Goal: Information Seeking & Learning: Understand process/instructions

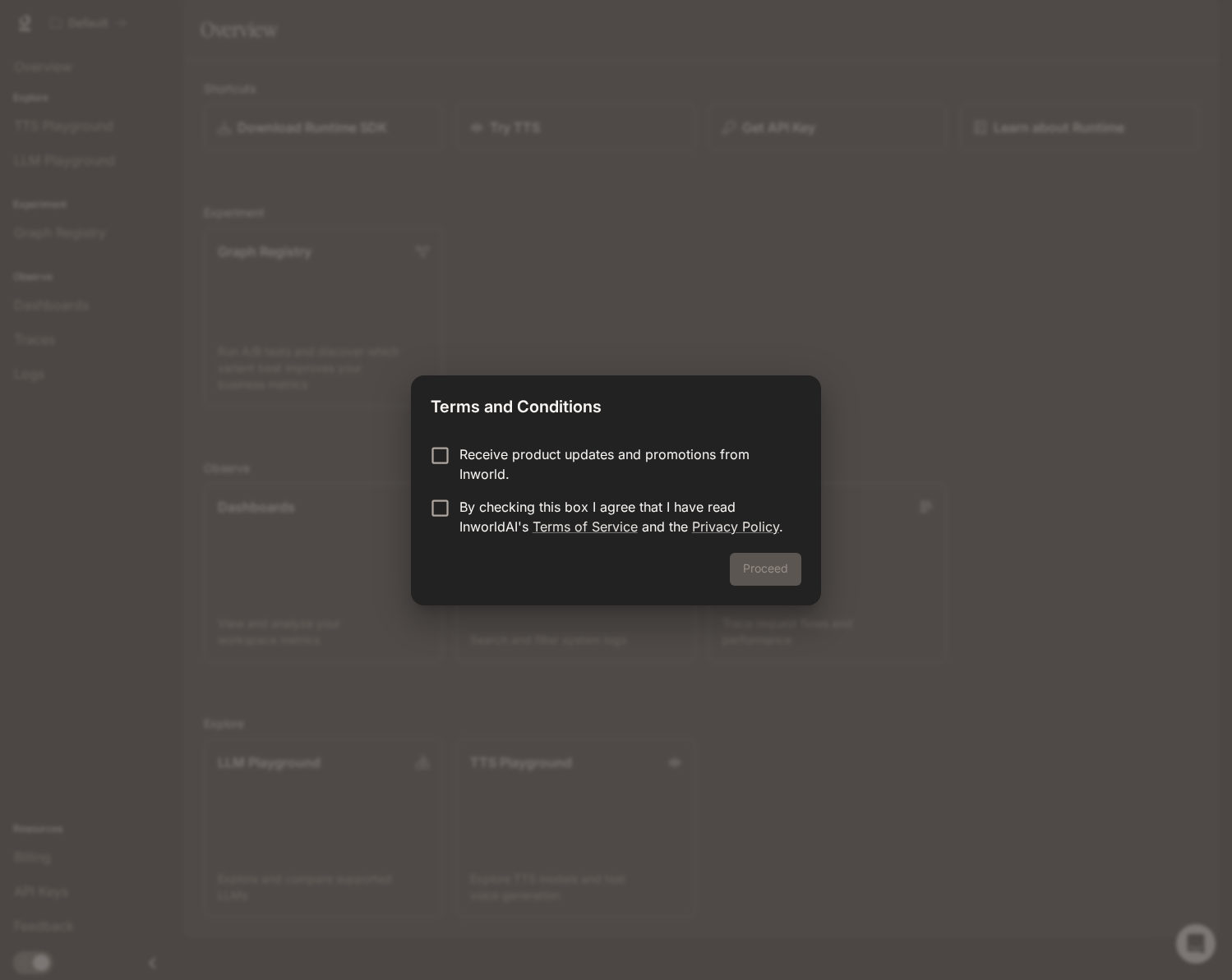
click at [691, 456] on p "Receive product updates and promotions from Inworld." at bounding box center [623, 465] width 329 height 40
click at [679, 511] on p "By checking this box I agree that I have read InworldAI's Terms of Service and …" at bounding box center [623, 517] width 329 height 40
click at [804, 569] on div "Proceed" at bounding box center [616, 580] width 409 height 53
click at [787, 569] on button "Proceed" at bounding box center [765, 570] width 72 height 33
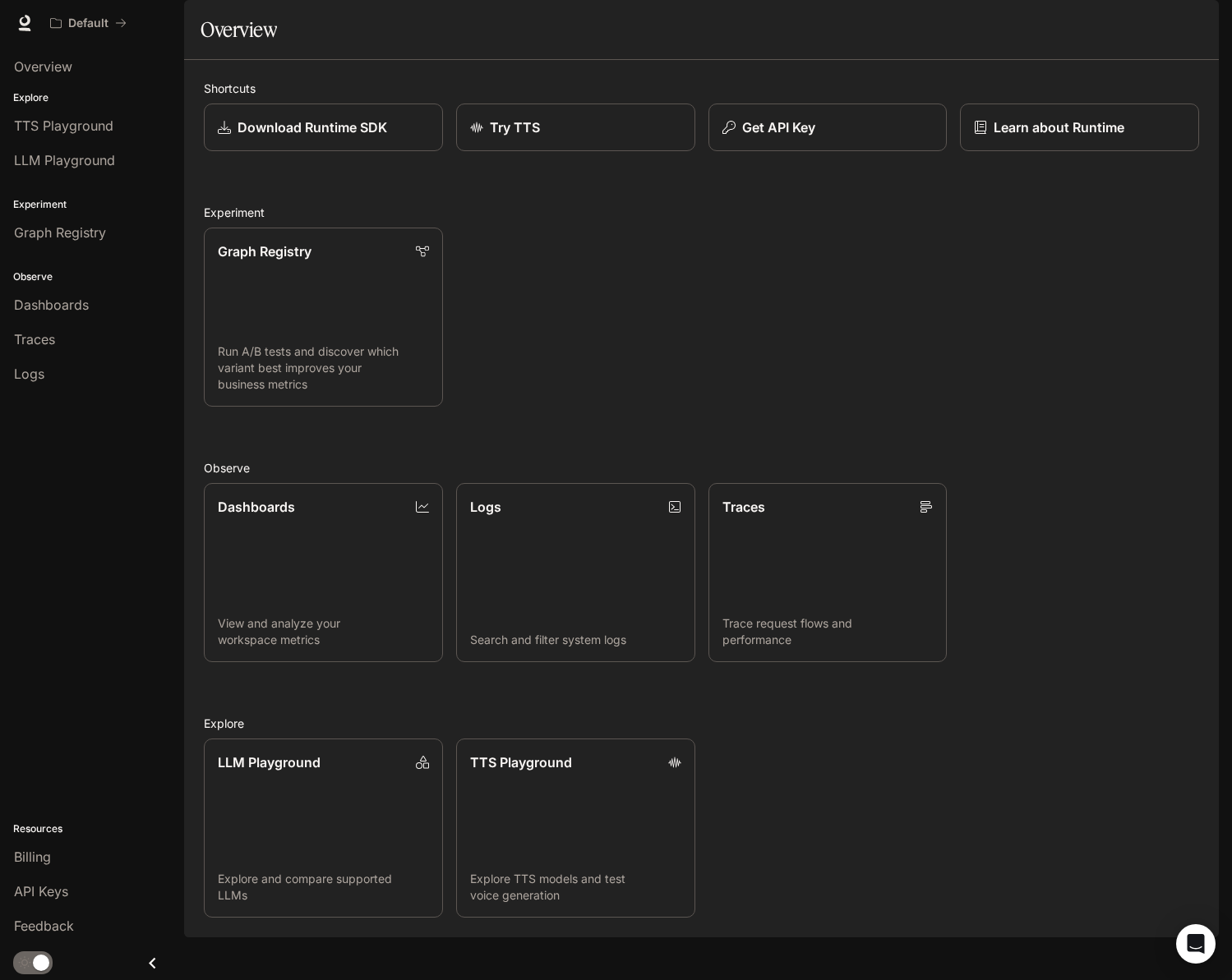
click at [1121, 26] on span "Documentation" at bounding box center [1120, 24] width 82 height 21
